Goal: Task Accomplishment & Management: Manage account settings

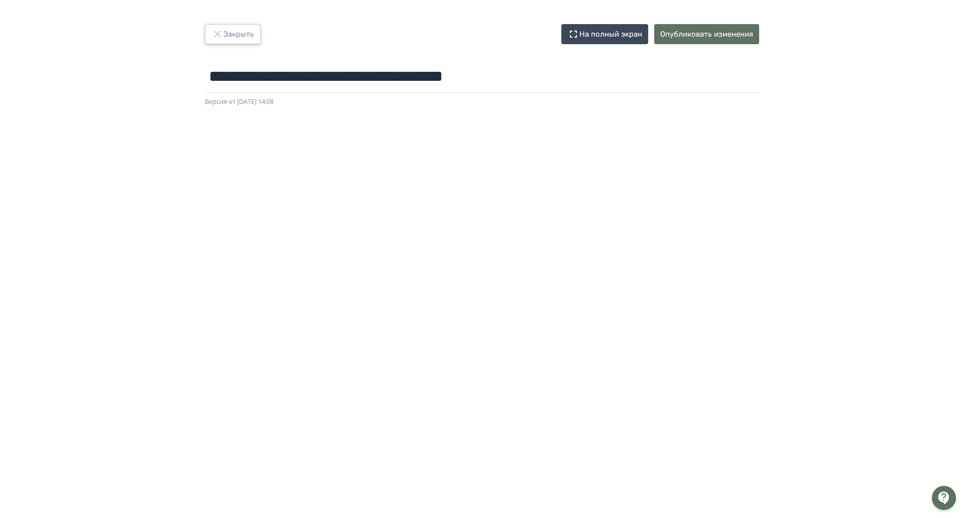
click at [218, 36] on button "Закрыть" at bounding box center [233, 34] width 56 height 20
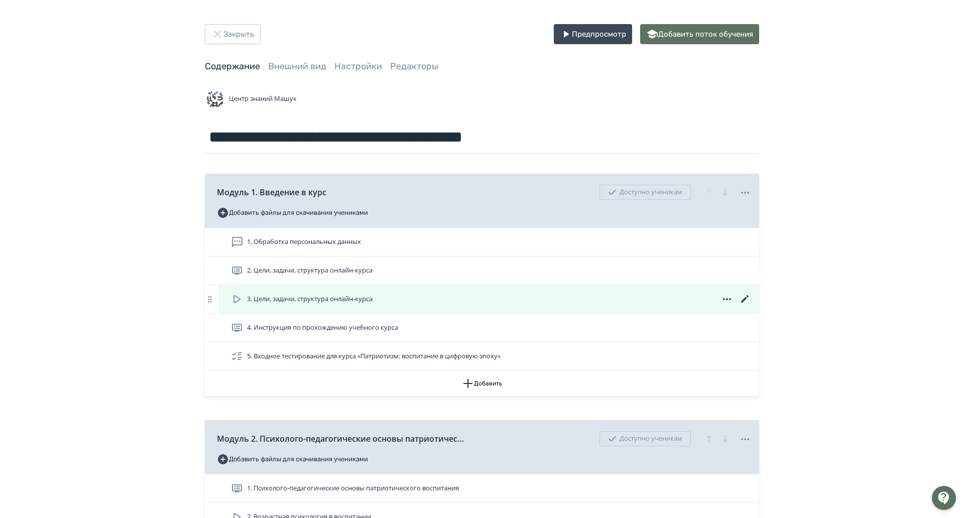
click at [741, 297] on icon at bounding box center [745, 299] width 8 height 8
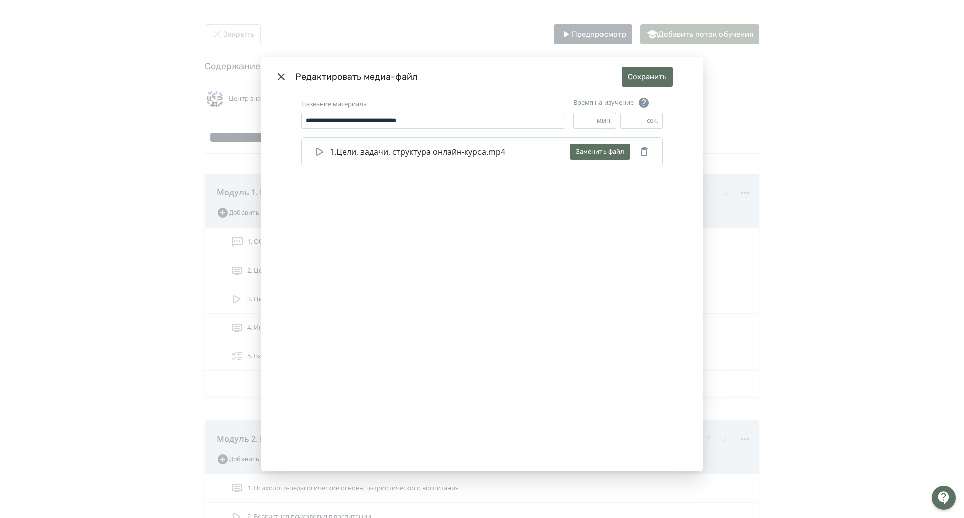
click at [817, 254] on div "**********" at bounding box center [482, 259] width 964 height 518
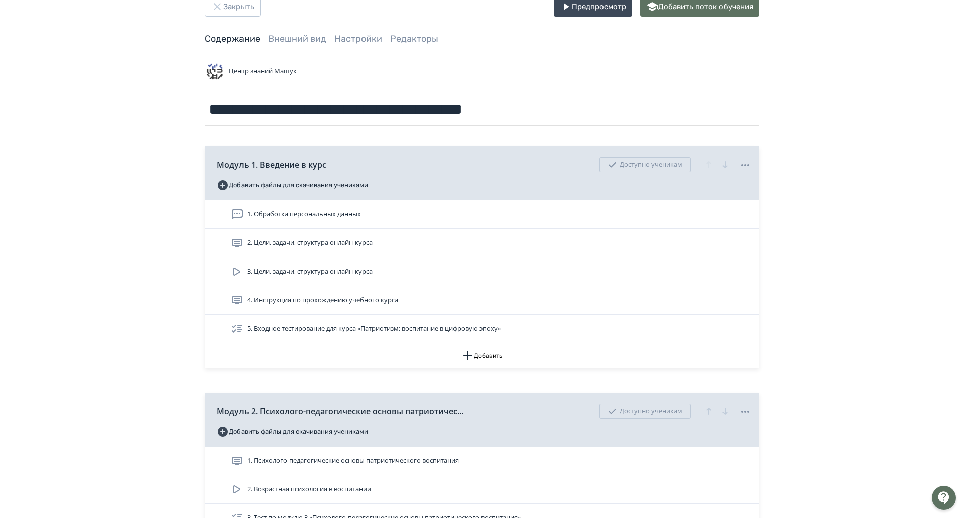
scroll to position [151, 0]
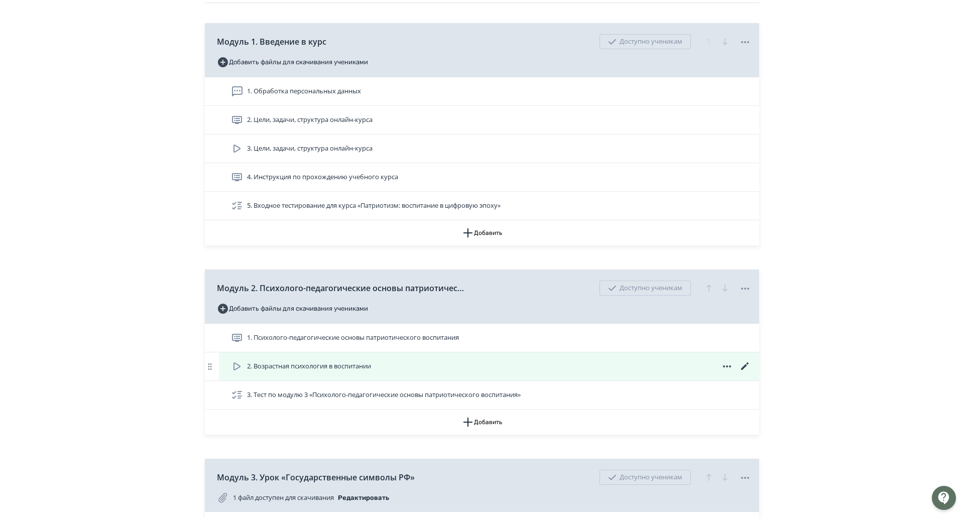
click at [739, 366] on icon at bounding box center [745, 367] width 12 height 12
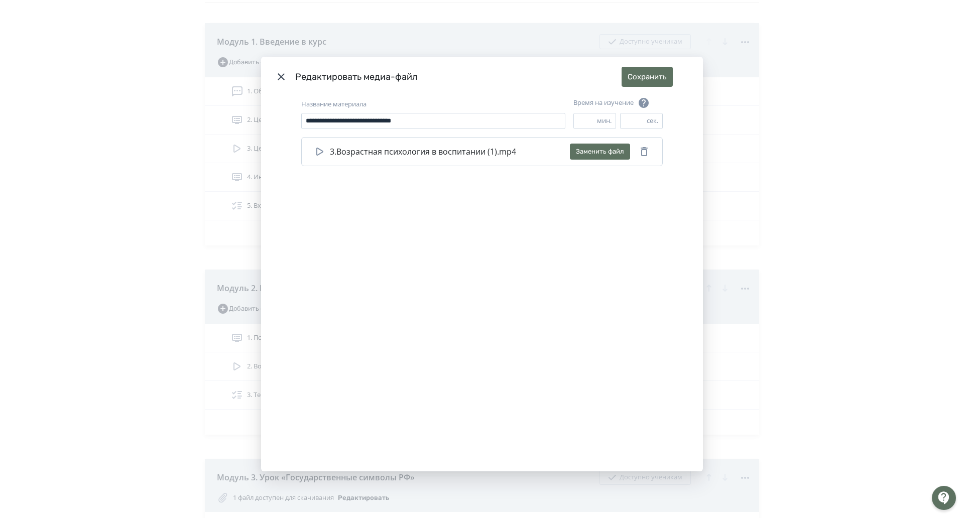
drag, startPoint x: 568, startPoint y: 117, endPoint x: 557, endPoint y: 117, distance: 10.5
click at [557, 117] on div "**********" at bounding box center [482, 117] width 362 height 40
type input "*"
click at [635, 70] on button "Сохранить" at bounding box center [647, 77] width 51 height 20
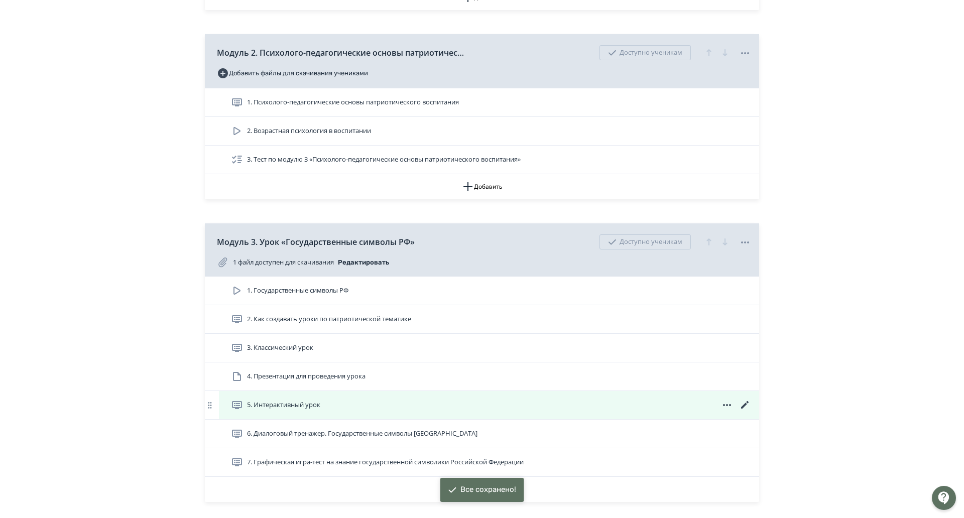
scroll to position [502, 0]
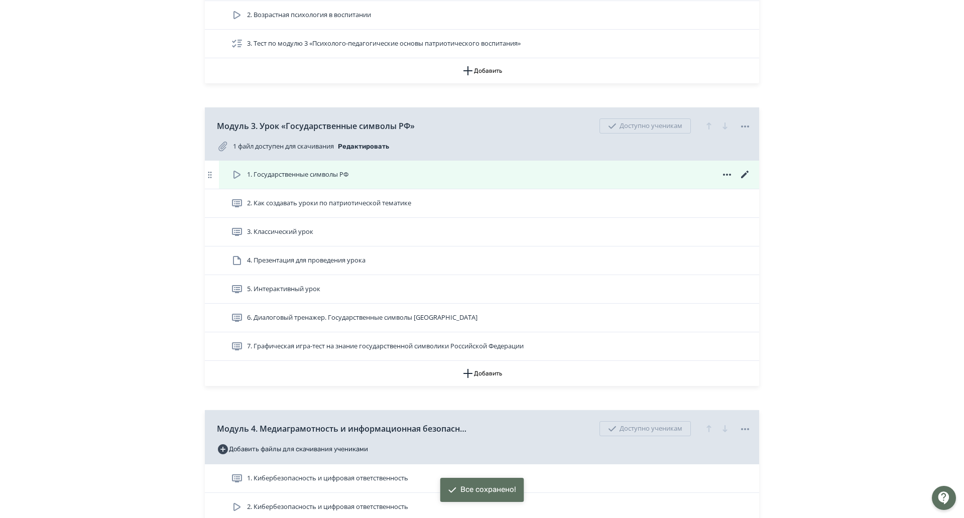
click at [739, 175] on icon at bounding box center [745, 175] width 12 height 12
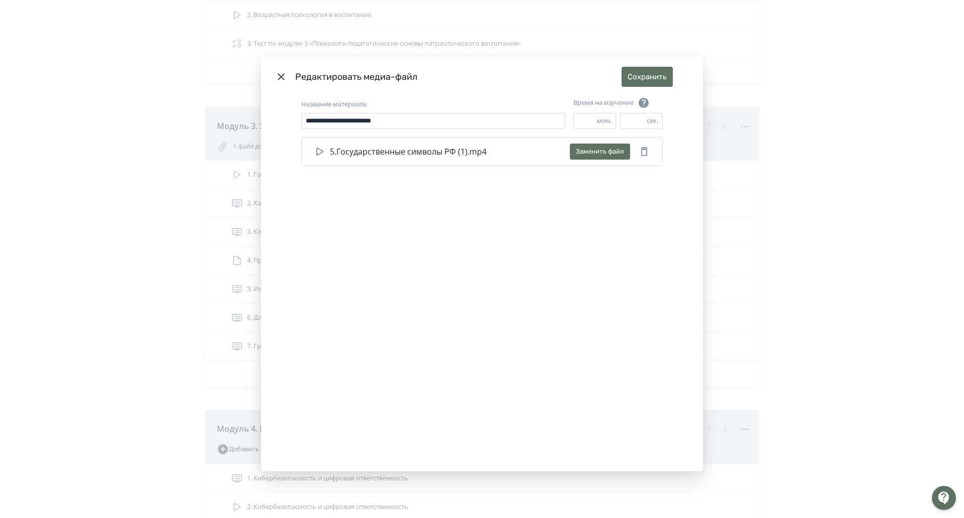
click at [784, 180] on div "**********" at bounding box center [482, 259] width 964 height 518
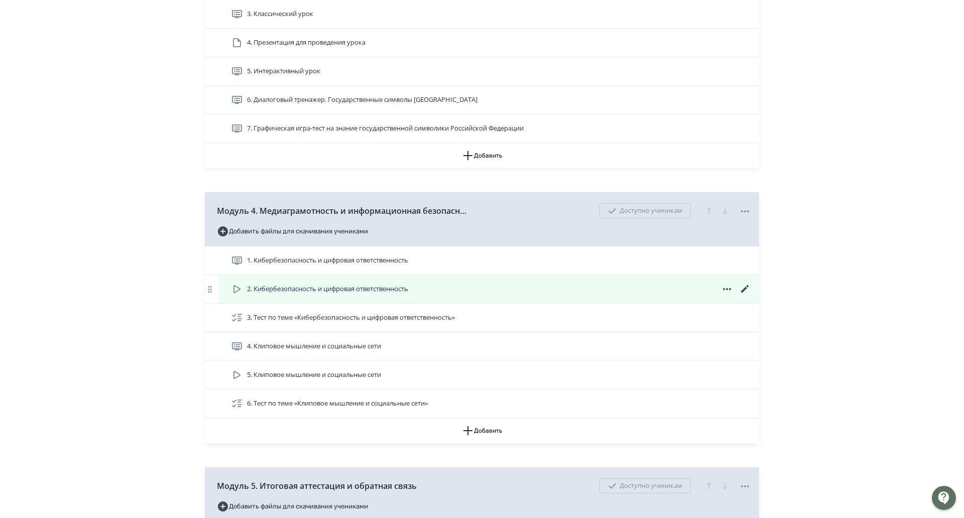
scroll to position [753, 0]
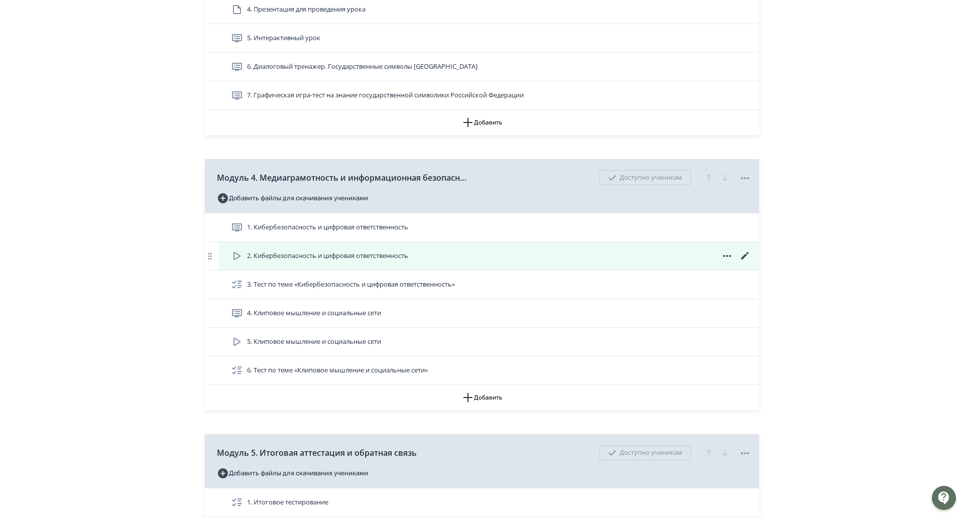
click at [741, 256] on icon at bounding box center [745, 256] width 8 height 8
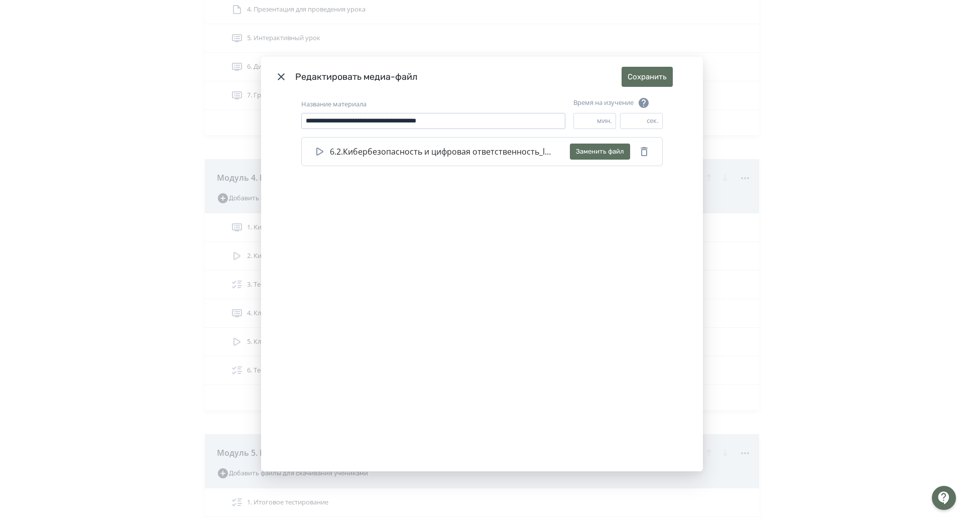
drag, startPoint x: 570, startPoint y: 117, endPoint x: 545, endPoint y: 117, distance: 25.1
click at [545, 117] on div "**********" at bounding box center [482, 117] width 362 height 40
type input "*"
click at [627, 74] on button "Сохранить" at bounding box center [647, 77] width 51 height 20
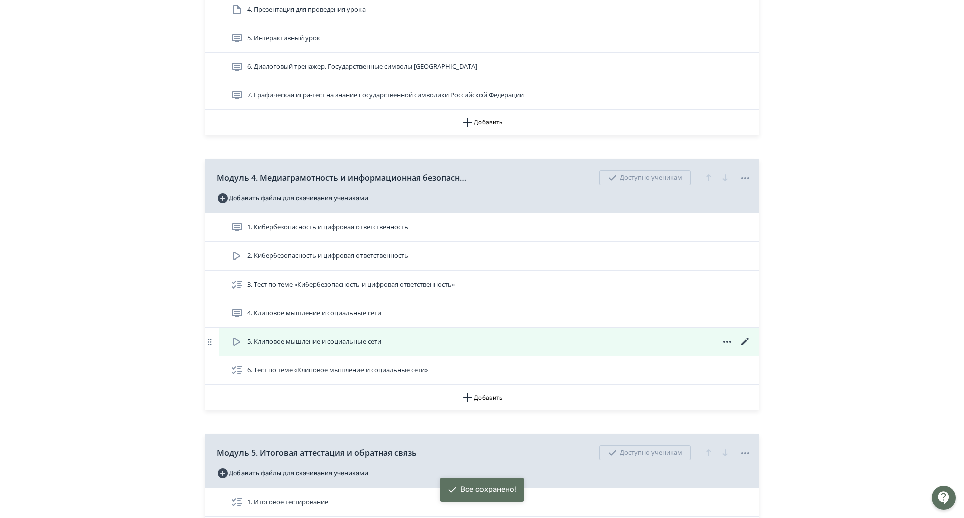
click at [739, 340] on icon at bounding box center [745, 342] width 12 height 12
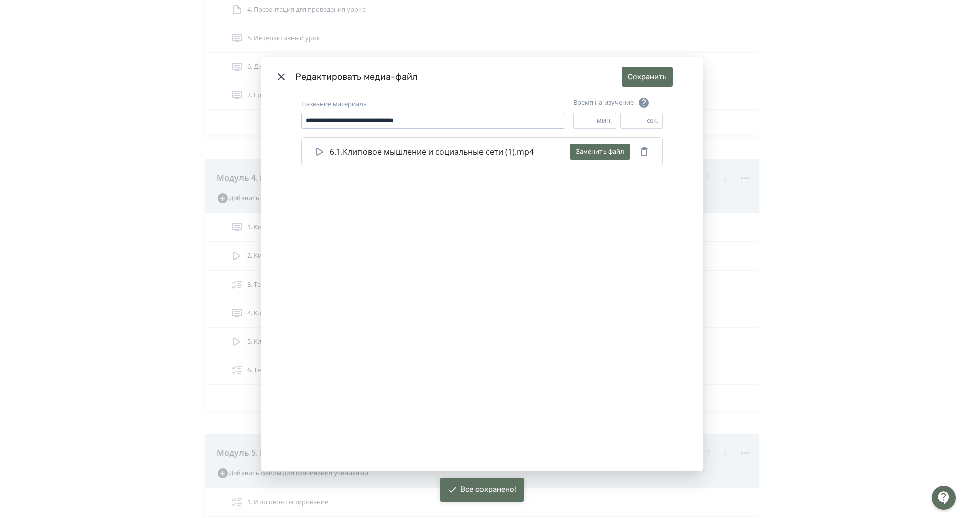
drag, startPoint x: 572, startPoint y: 118, endPoint x: 542, endPoint y: 116, distance: 29.7
click at [542, 116] on div "**********" at bounding box center [482, 117] width 362 height 40
type input "*"
click at [626, 68] on button "Сохранить" at bounding box center [647, 77] width 51 height 20
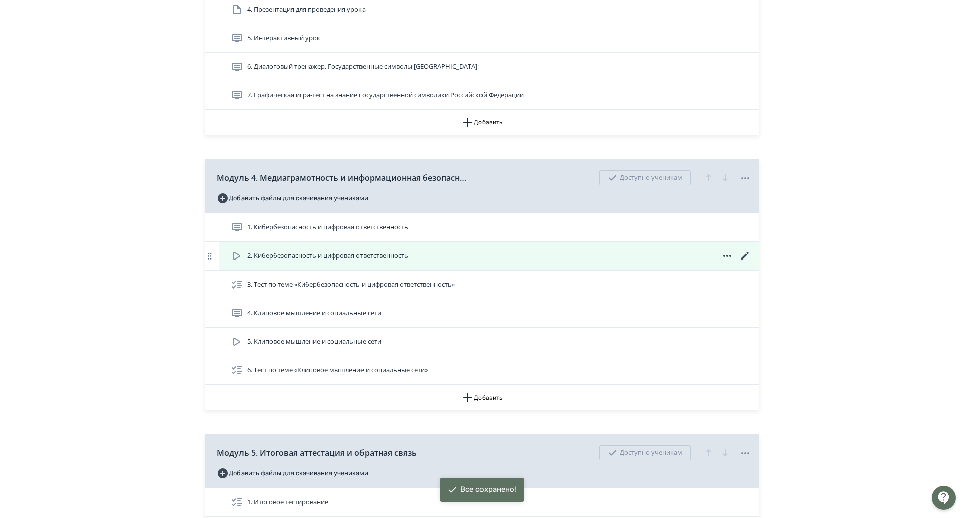
click at [739, 255] on icon at bounding box center [745, 256] width 12 height 12
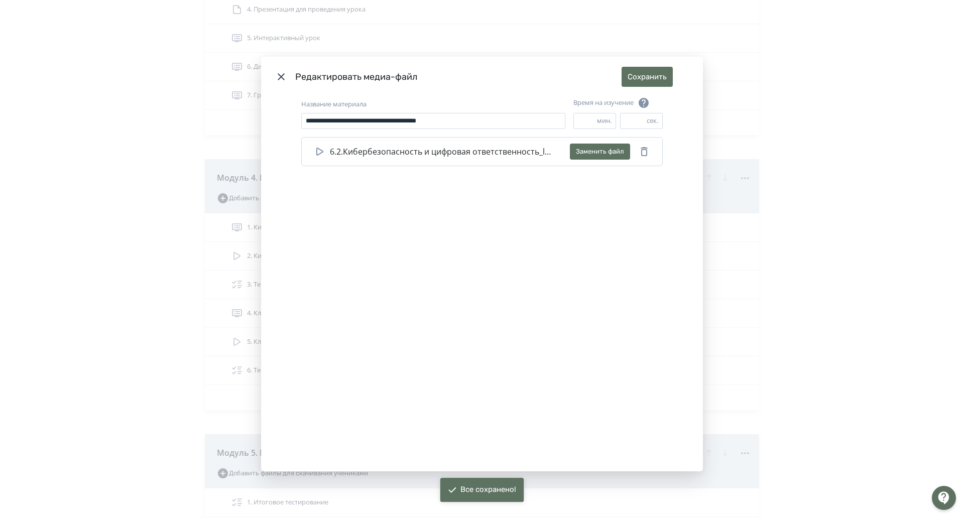
drag, startPoint x: 570, startPoint y: 119, endPoint x: 553, endPoint y: 119, distance: 17.6
click at [553, 119] on div "**********" at bounding box center [482, 117] width 362 height 40
type input "*"
click at [626, 77] on button "Сохранить" at bounding box center [647, 77] width 51 height 20
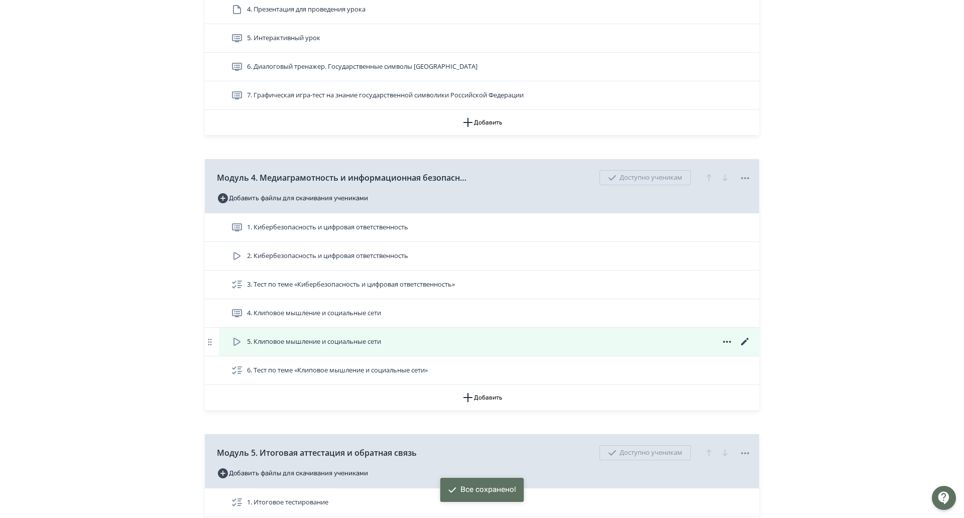
click at [739, 341] on icon at bounding box center [745, 342] width 12 height 12
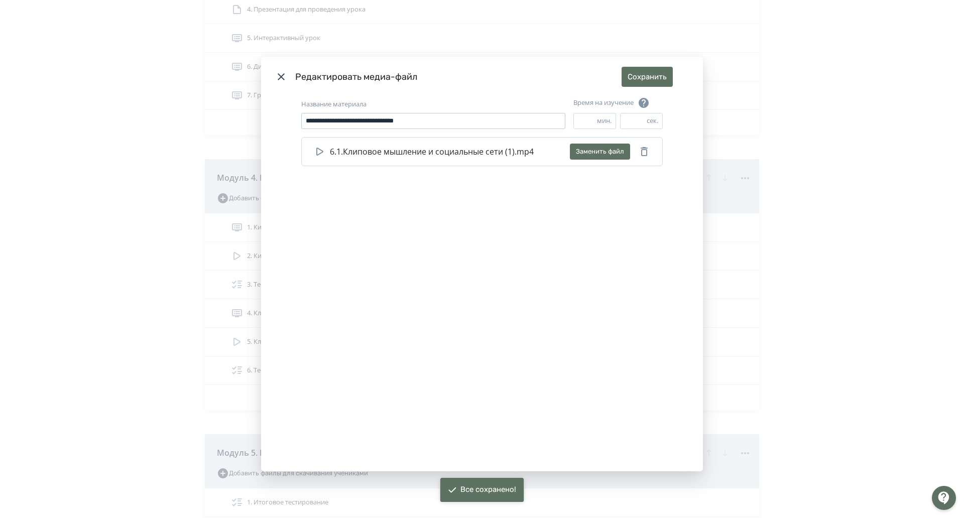
drag, startPoint x: 568, startPoint y: 120, endPoint x: 543, endPoint y: 116, distance: 25.4
click at [543, 116] on div "**********" at bounding box center [482, 117] width 362 height 40
type input "*"
click at [650, 69] on button "Сохранить" at bounding box center [647, 77] width 51 height 20
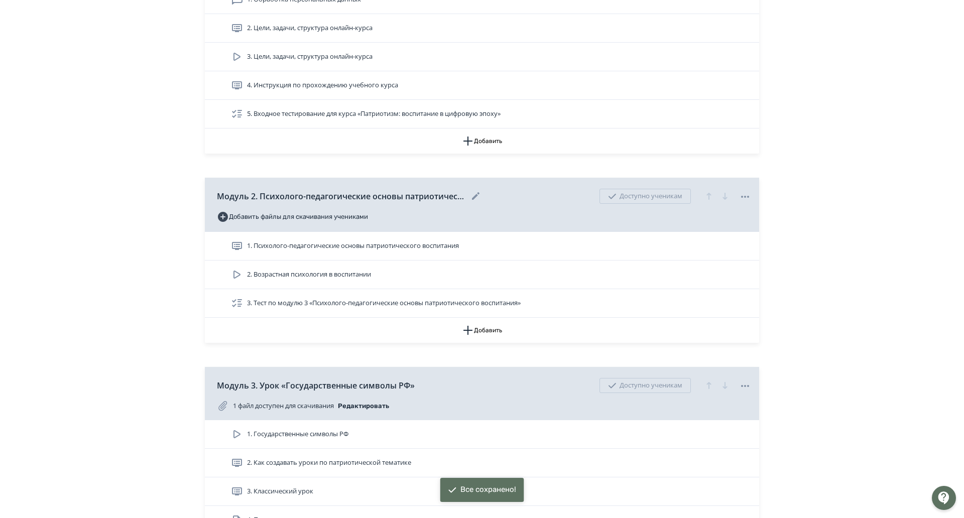
scroll to position [201, 0]
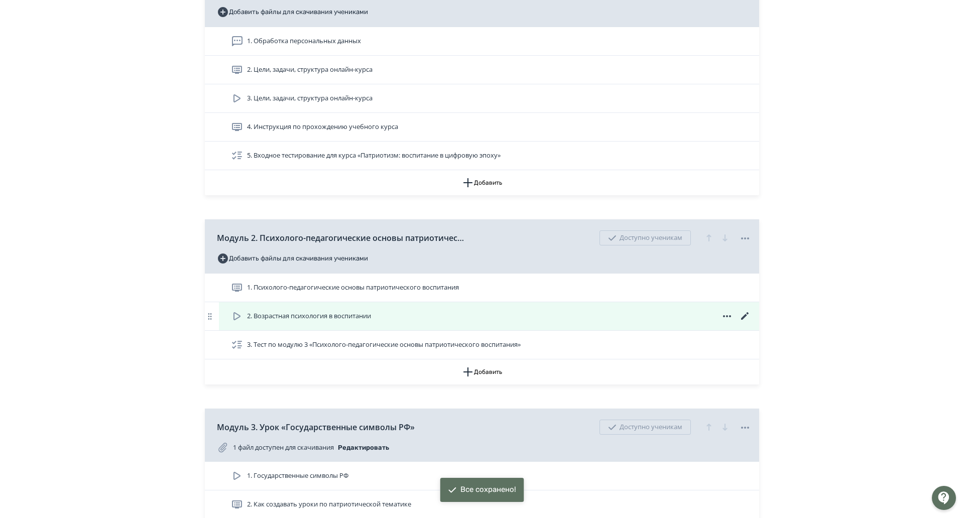
click at [739, 321] on icon at bounding box center [745, 316] width 12 height 12
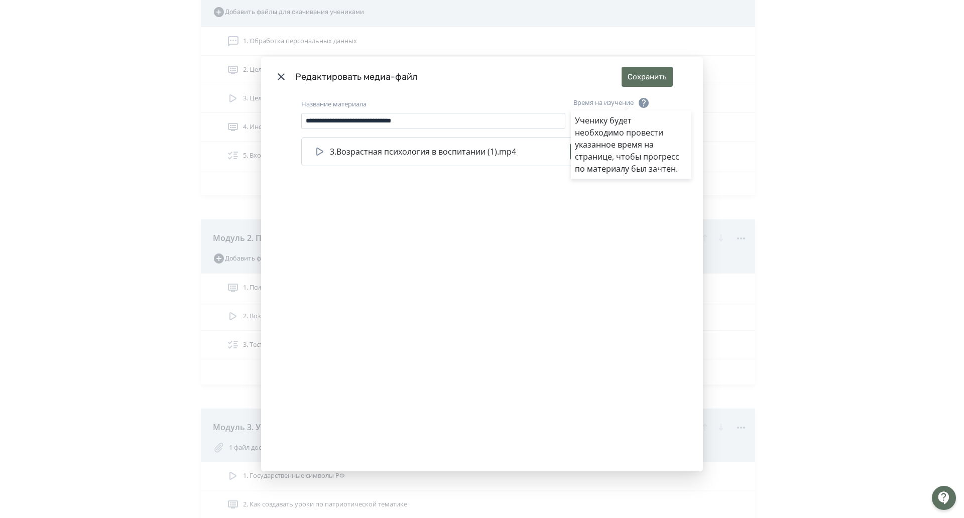
click at [638, 65] on div "Ученику будет необходимо провести указанное время на странице, чтобы прогресс п…" at bounding box center [482, 259] width 964 height 518
click at [635, 73] on button "Сохранить" at bounding box center [647, 77] width 51 height 20
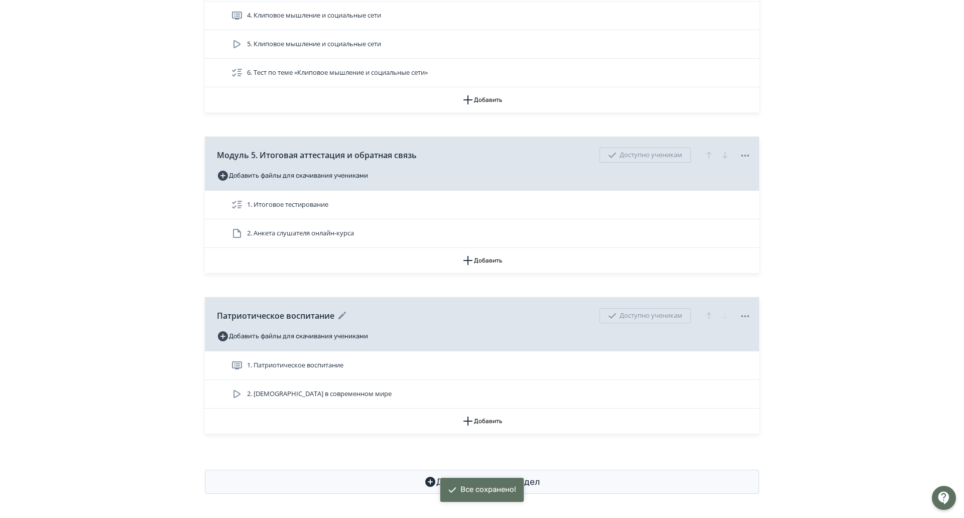
scroll to position [1089, 0]
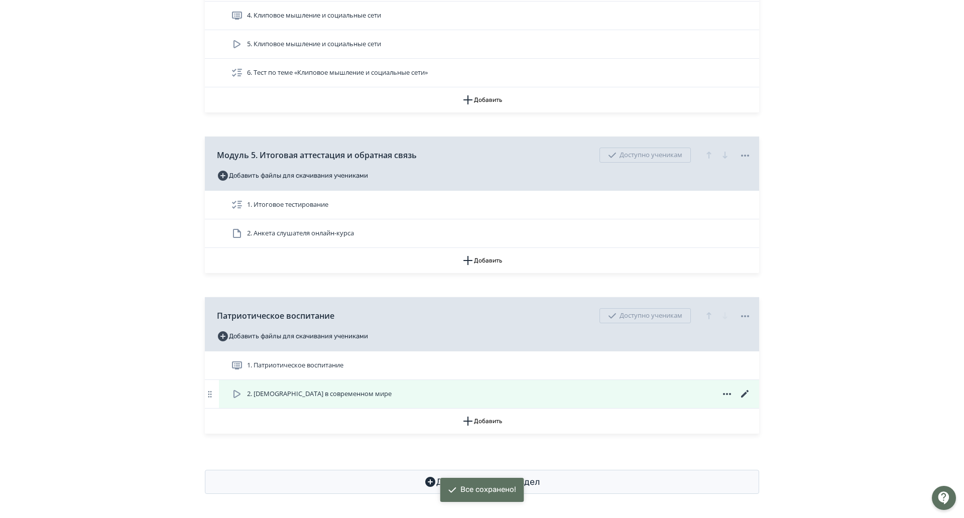
click at [741, 390] on icon at bounding box center [745, 394] width 8 height 8
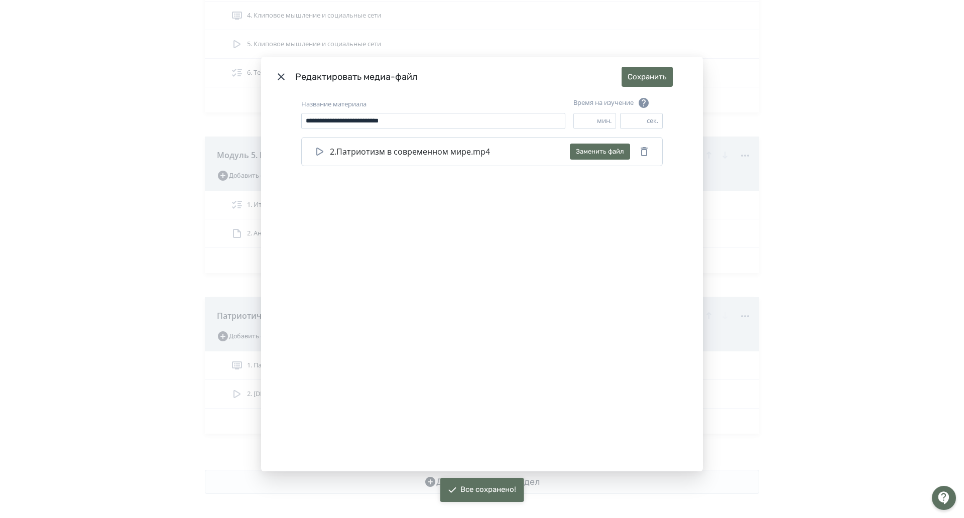
drag, startPoint x: 563, startPoint y: 120, endPoint x: 554, endPoint y: 119, distance: 9.1
click at [554, 119] on div "**********" at bounding box center [482, 117] width 362 height 40
type input "*"
click at [634, 69] on button "Сохранить" at bounding box center [647, 77] width 51 height 20
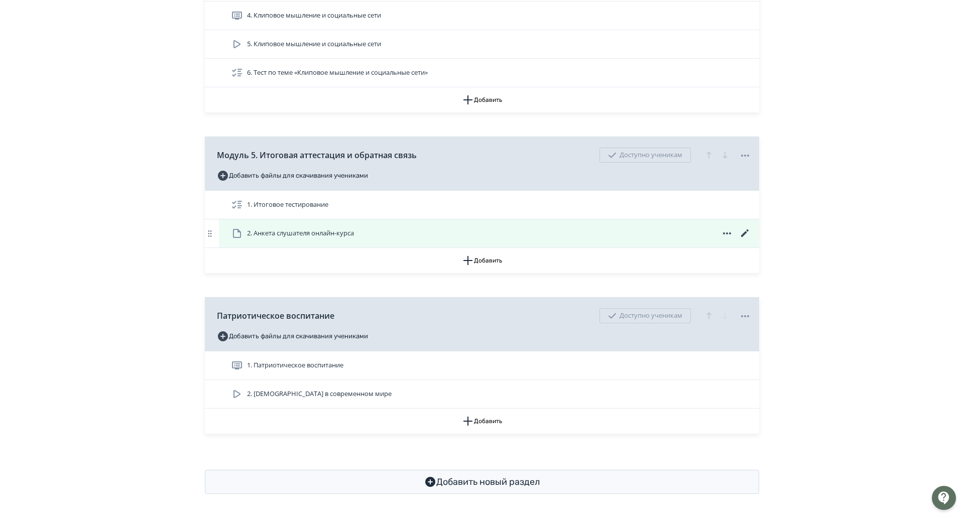
click at [739, 227] on icon at bounding box center [745, 233] width 12 height 12
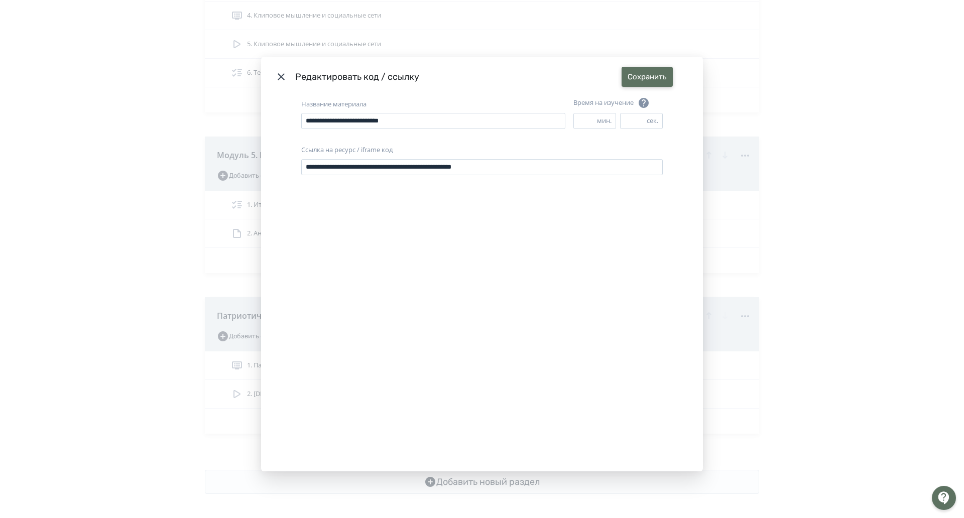
click at [627, 76] on button "Сохранить" at bounding box center [647, 77] width 51 height 20
